Goal: Information Seeking & Learning: Learn about a topic

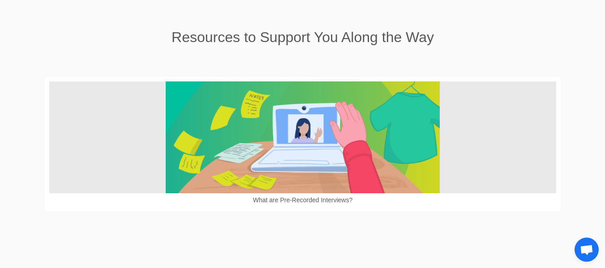
scroll to position [658, 0]
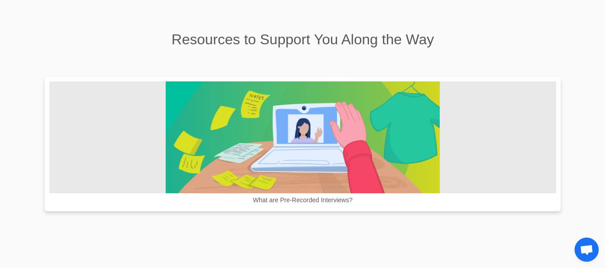
click at [288, 120] on img at bounding box center [303, 138] width 274 height 112
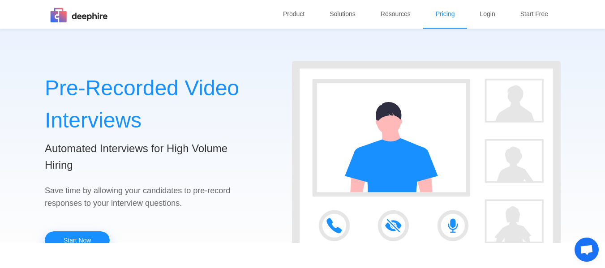
click at [444, 13] on link "Pricing" at bounding box center [445, 14] width 26 height 28
